Goal: Task Accomplishment & Management: Complete application form

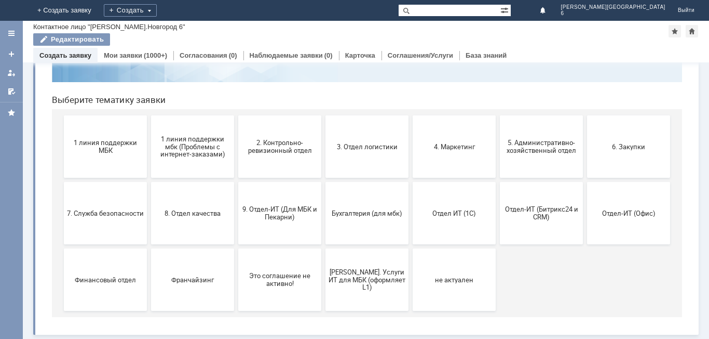
scroll to position [85, 0]
click at [99, 154] on button "1 линия поддержки МБК" at bounding box center [105, 146] width 83 height 62
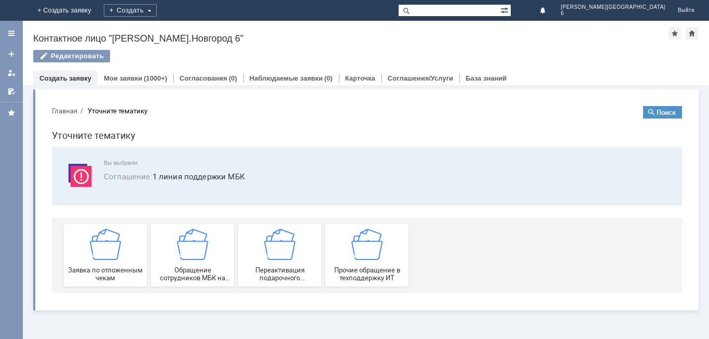
scroll to position [0, 0]
click at [134, 259] on div "Заявка по отложенным чекам" at bounding box center [105, 254] width 77 height 53
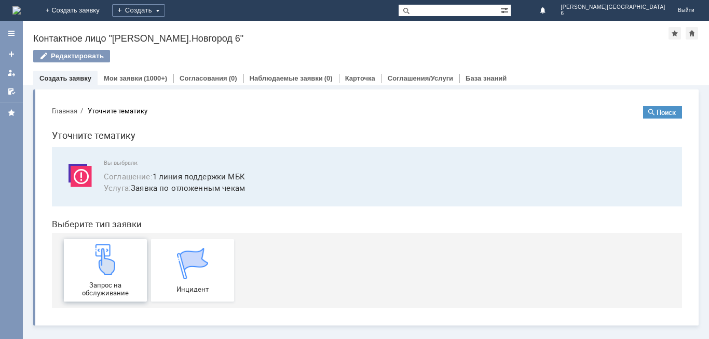
click at [133, 258] on div "Запрос на обслуживание" at bounding box center [105, 270] width 77 height 53
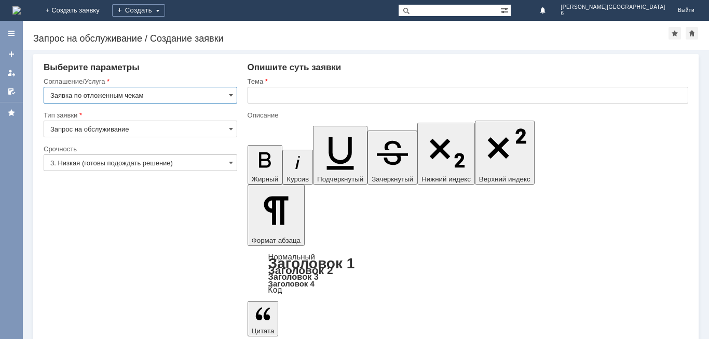
click at [261, 95] on input "text" at bounding box center [468, 95] width 441 height 17
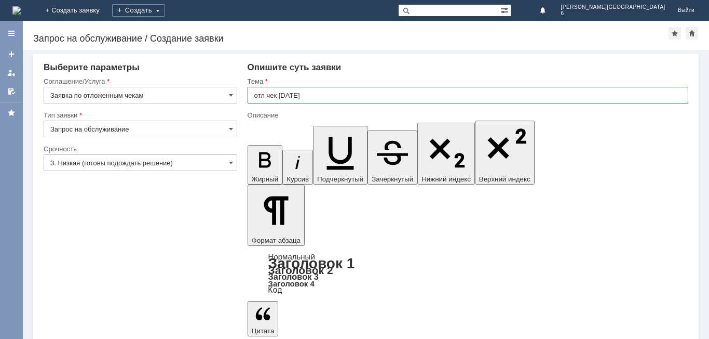
type input "отл чек [DATE]"
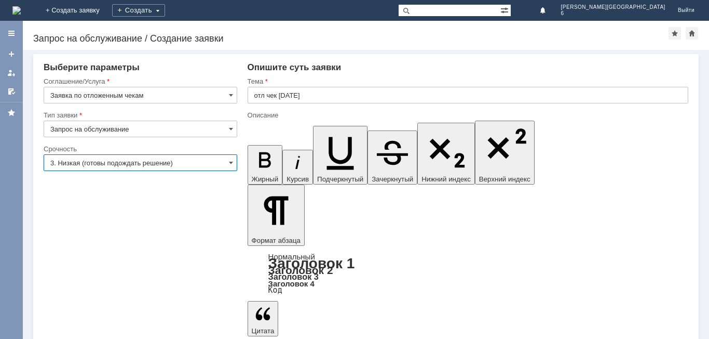
click at [196, 160] on input "3. Низкая (готовы подождать решение)" at bounding box center [141, 162] width 194 height 17
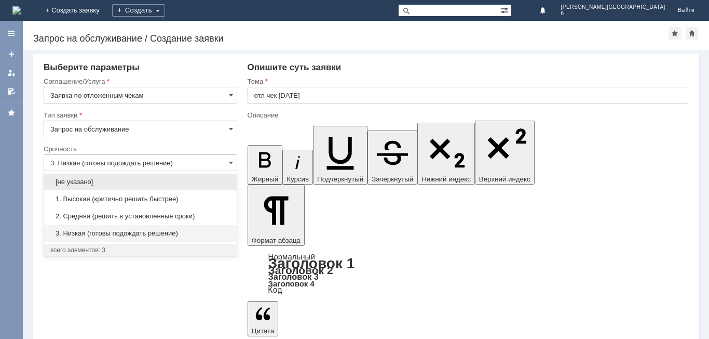
click at [178, 219] on span "2. Средняя (решить в установленные сроки)" at bounding box center [140, 216] width 180 height 8
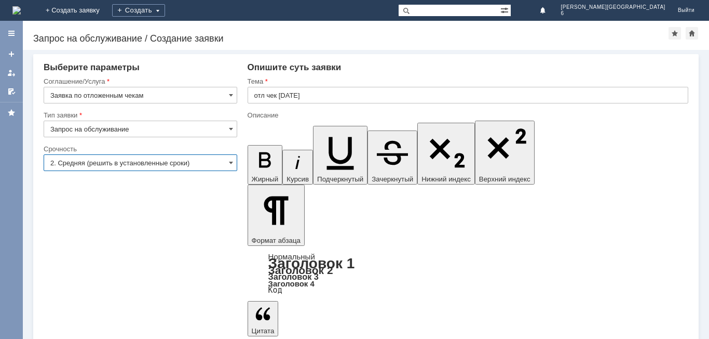
type input "2. Средняя (решить в установленные сроки)"
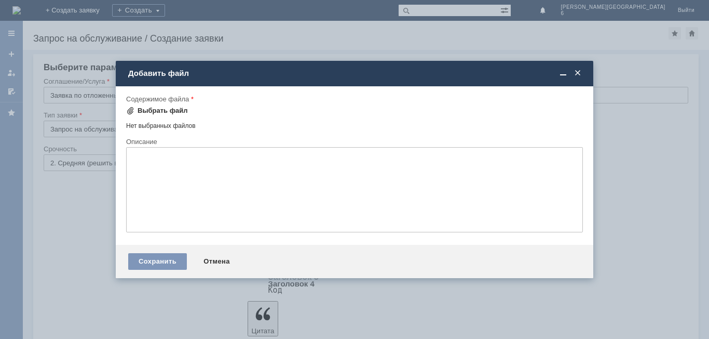
click at [130, 111] on span at bounding box center [130, 110] width 8 height 8
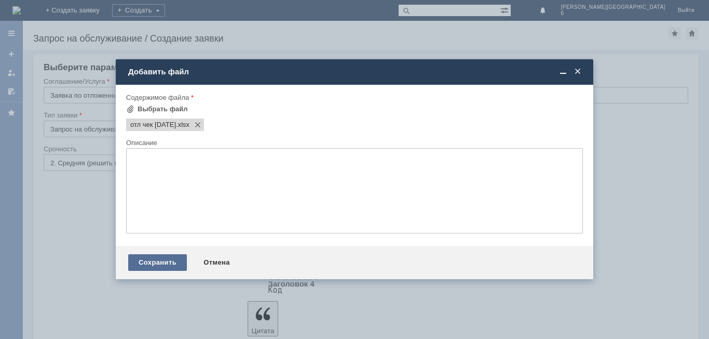
click at [149, 267] on div "Сохранить" at bounding box center [157, 262] width 59 height 17
